Goal: Complete application form

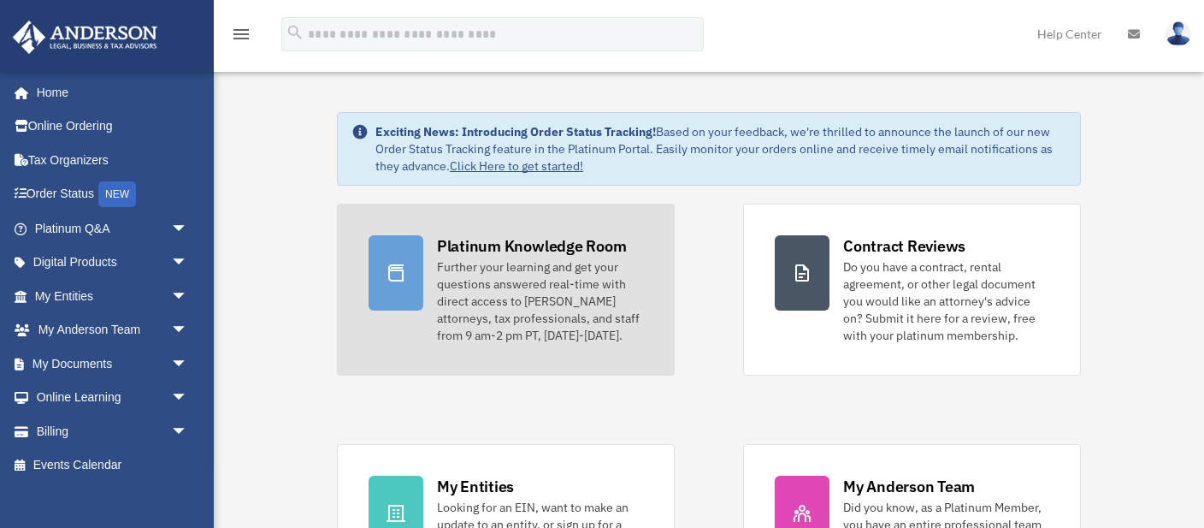
click at [486, 273] on div "Further your learning and get your questions answered real-time with direct acc…" at bounding box center [540, 300] width 206 height 85
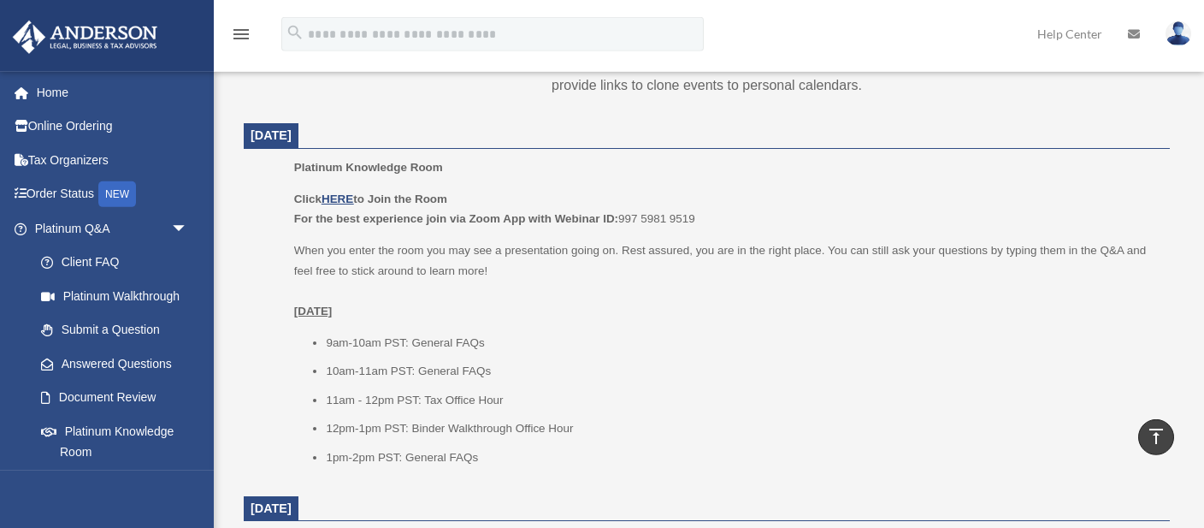
scroll to position [722, 0]
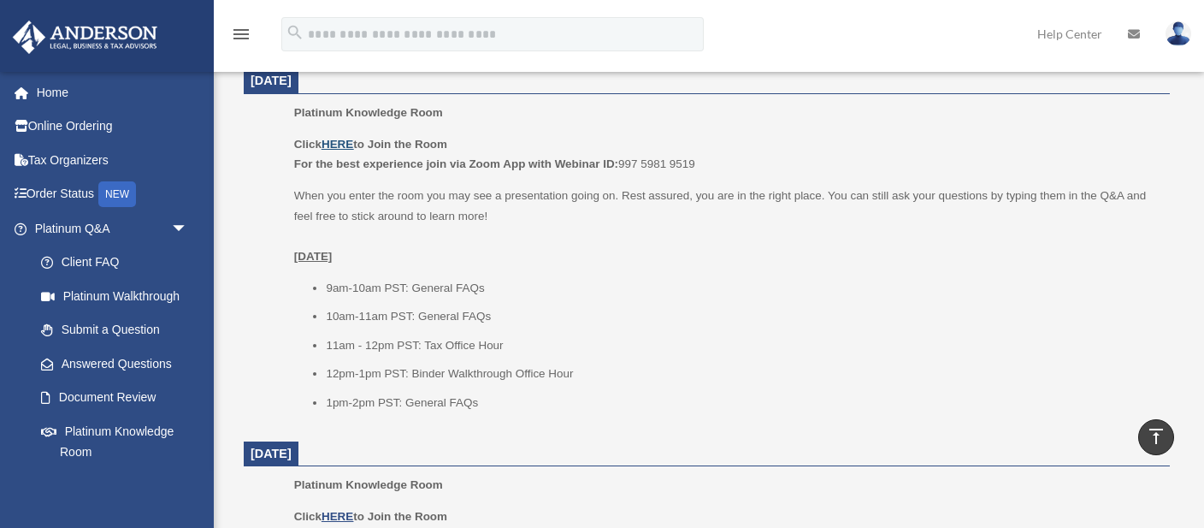
click at [347, 144] on u "HERE" at bounding box center [337, 144] width 32 height 13
click at [65, 221] on link "Platinum Q&A arrow_drop_down" at bounding box center [113, 228] width 202 height 34
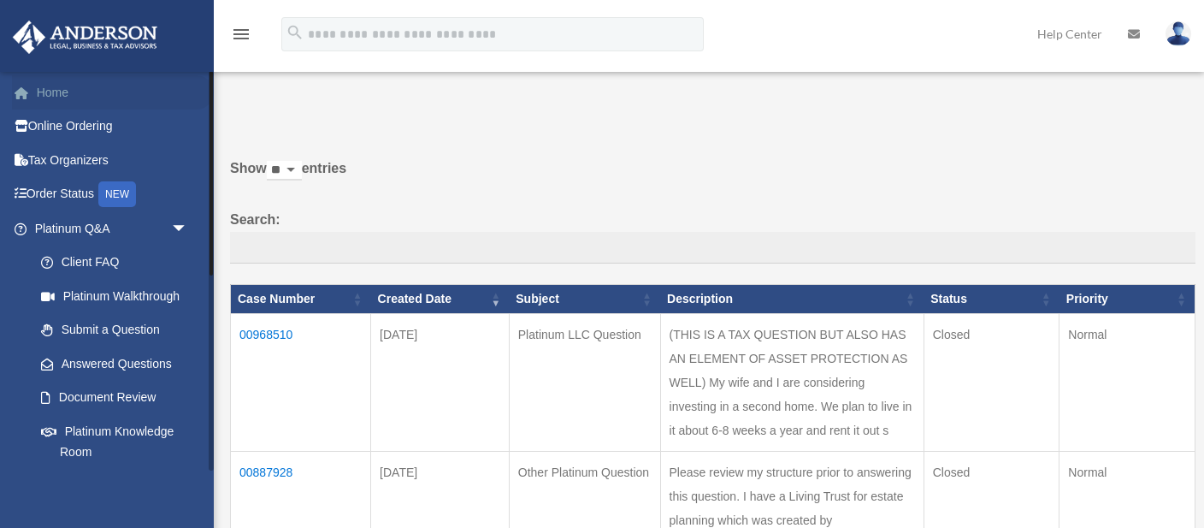
click at [44, 91] on link "Home" at bounding box center [113, 92] width 202 height 34
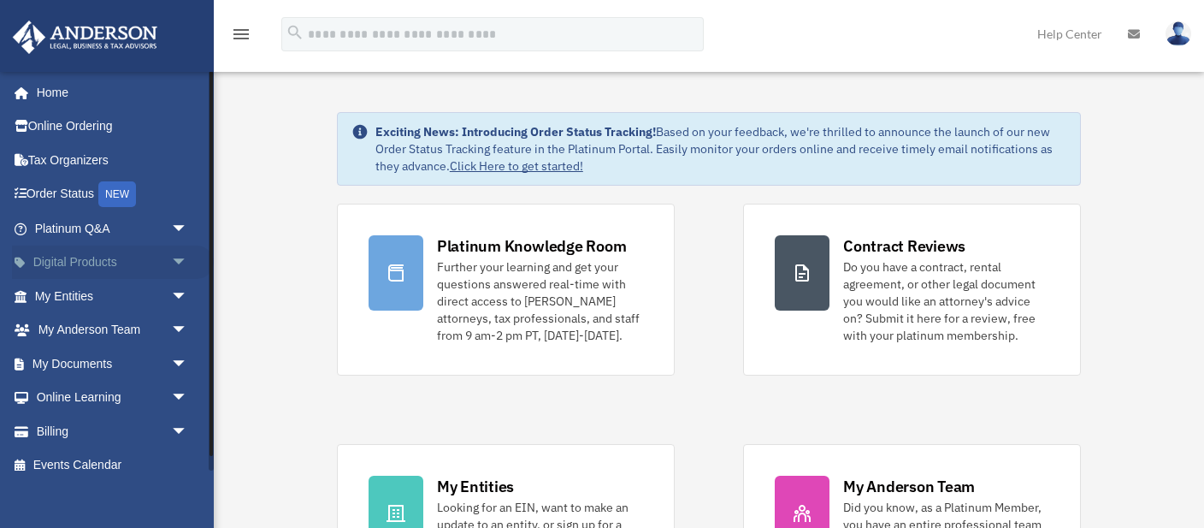
click at [177, 262] on span "arrow_drop_down" at bounding box center [188, 262] width 34 height 35
click at [177, 262] on span "arrow_drop_up" at bounding box center [188, 262] width 34 height 35
click at [176, 291] on span "arrow_drop_down" at bounding box center [188, 296] width 34 height 35
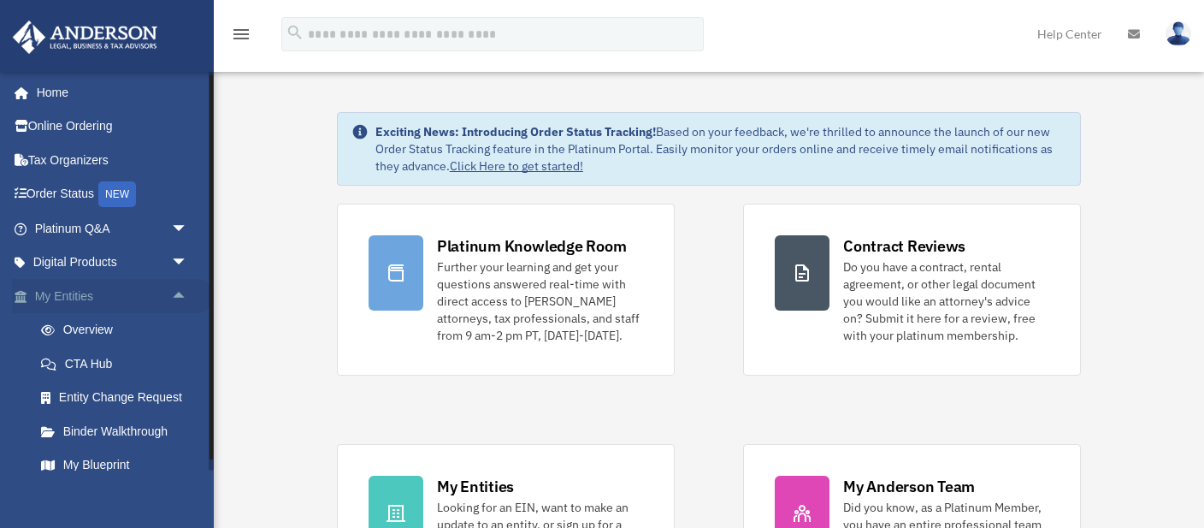
scroll to position [157, 0]
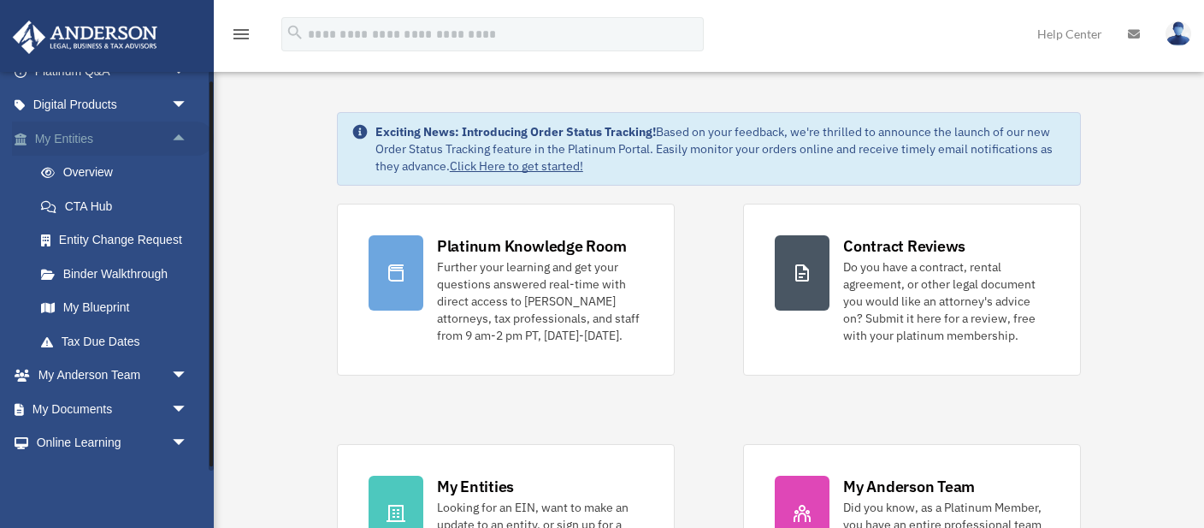
click at [175, 135] on span "arrow_drop_up" at bounding box center [188, 138] width 34 height 35
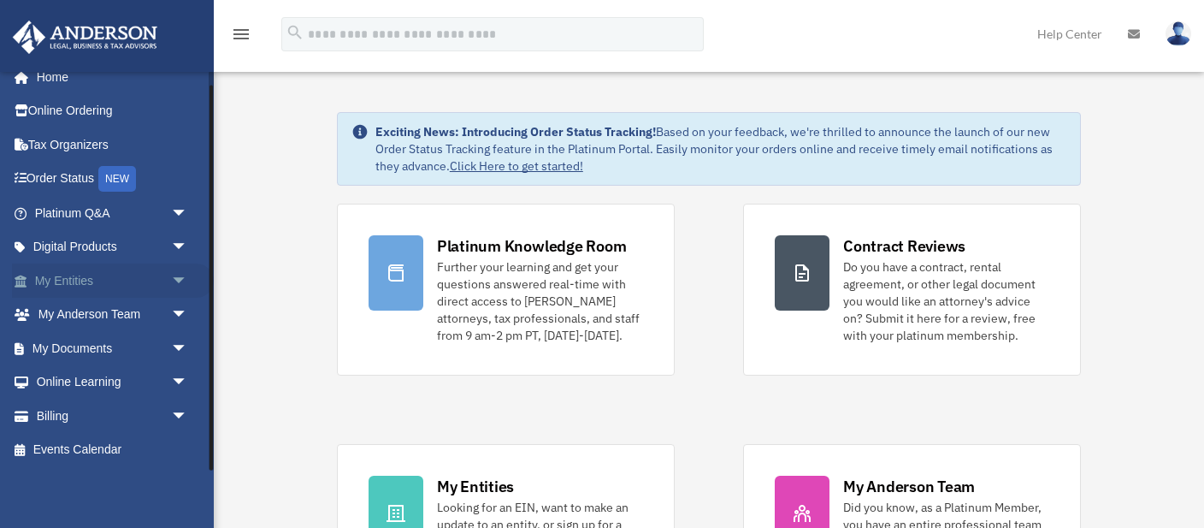
scroll to position [15, 0]
click at [179, 347] on span "arrow_drop_down" at bounding box center [188, 349] width 34 height 35
click at [123, 409] on link "Meeting Minutes" at bounding box center [119, 416] width 190 height 34
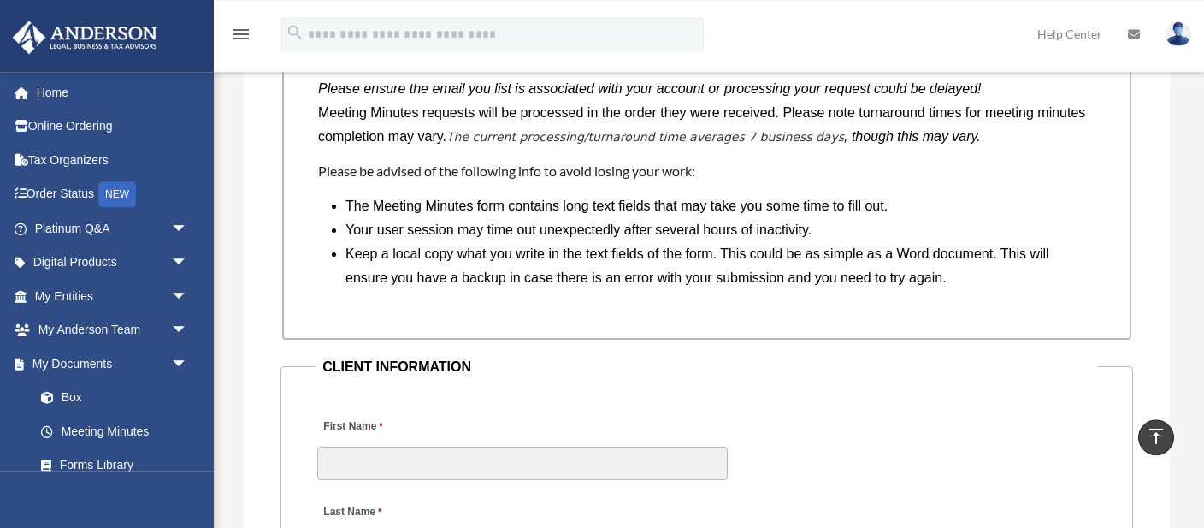
scroll to position [1444, 0]
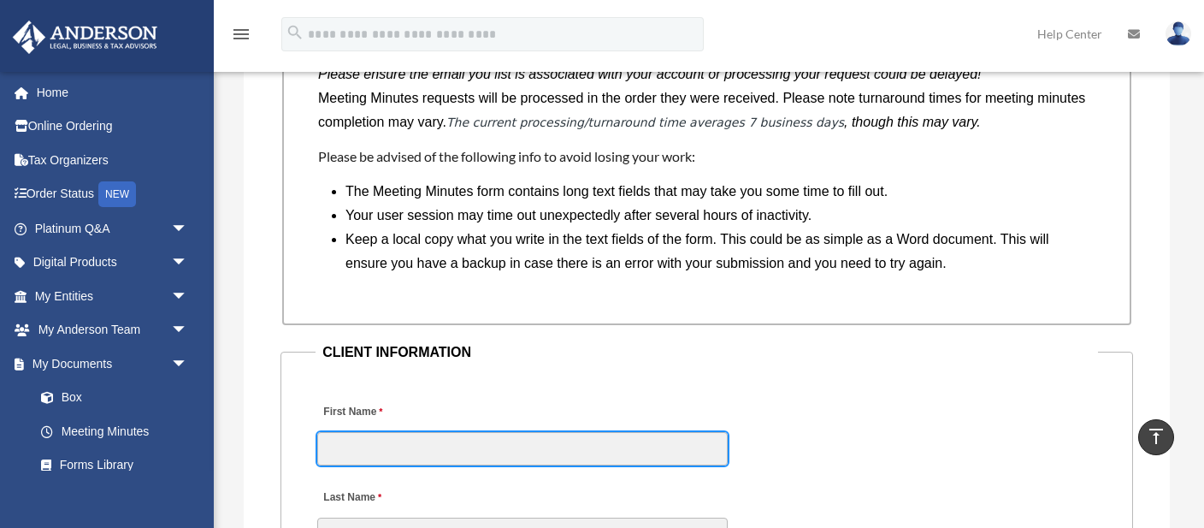
click at [454, 449] on input "First Name" at bounding box center [522, 448] width 410 height 32
type input "*"
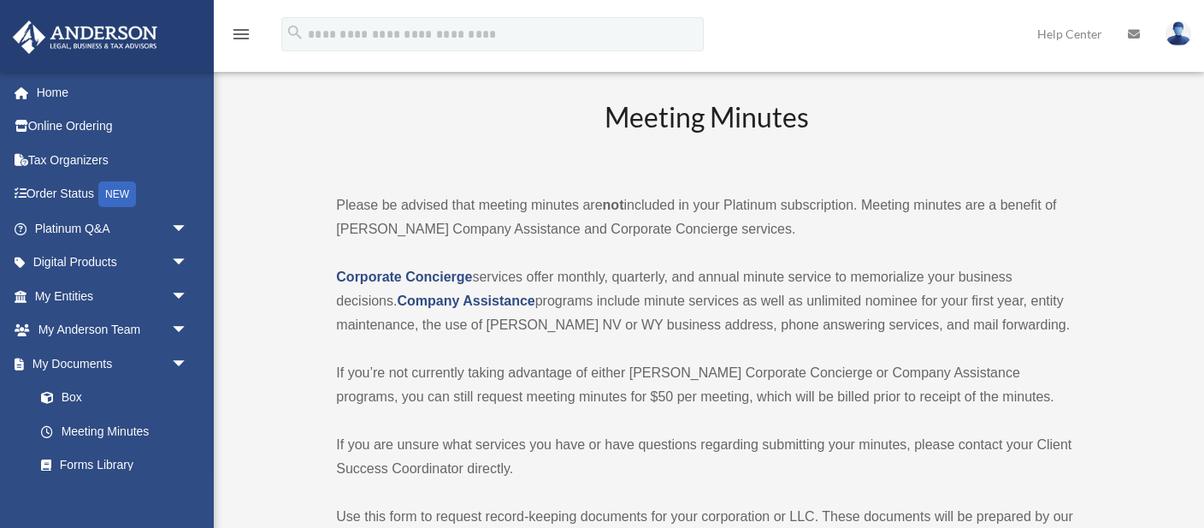
scroll to position [1445, 0]
